Goal: Manage account settings

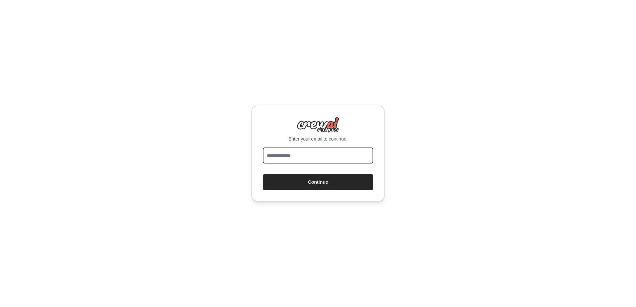
click at [307, 152] on input "email" at bounding box center [318, 156] width 110 height 16
type input "**********"
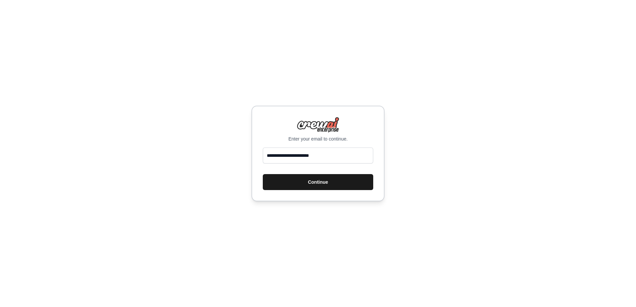
click at [296, 182] on button "Continue" at bounding box center [318, 182] width 110 height 16
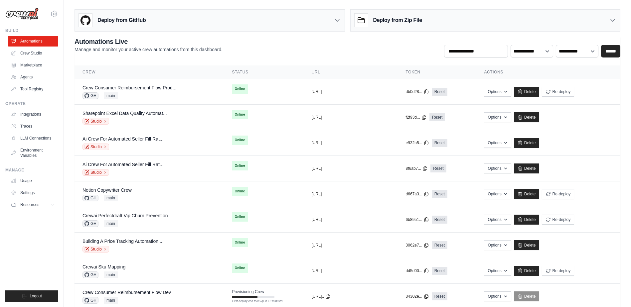
click at [342, 41] on div "**********" at bounding box center [348, 47] width 546 height 21
